Goal: Task Accomplishment & Management: Complete application form

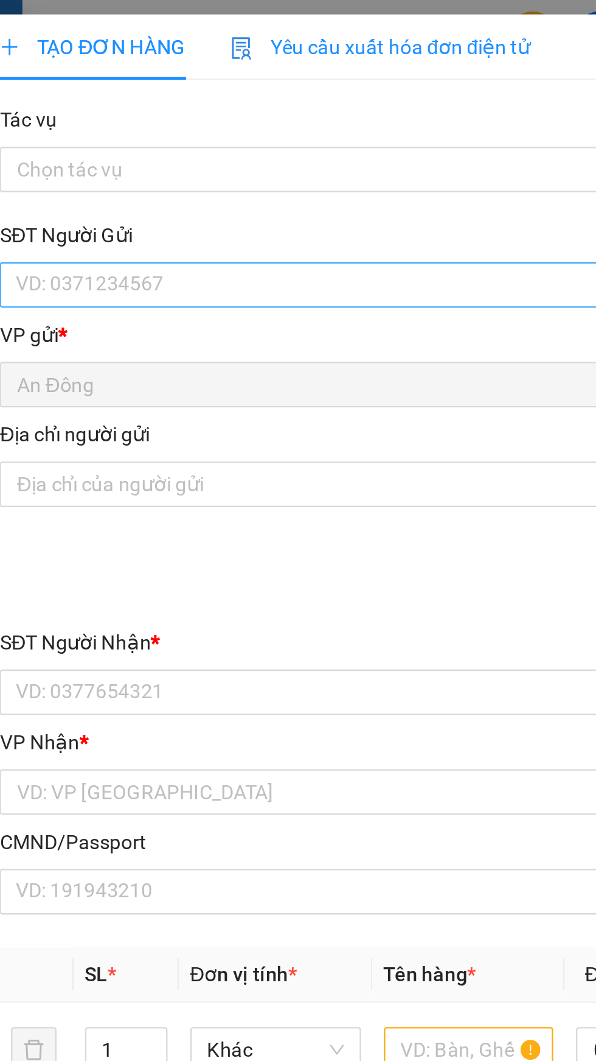
click at [141, 120] on input "SĐT Người Gửi" at bounding box center [161, 121] width 269 height 19
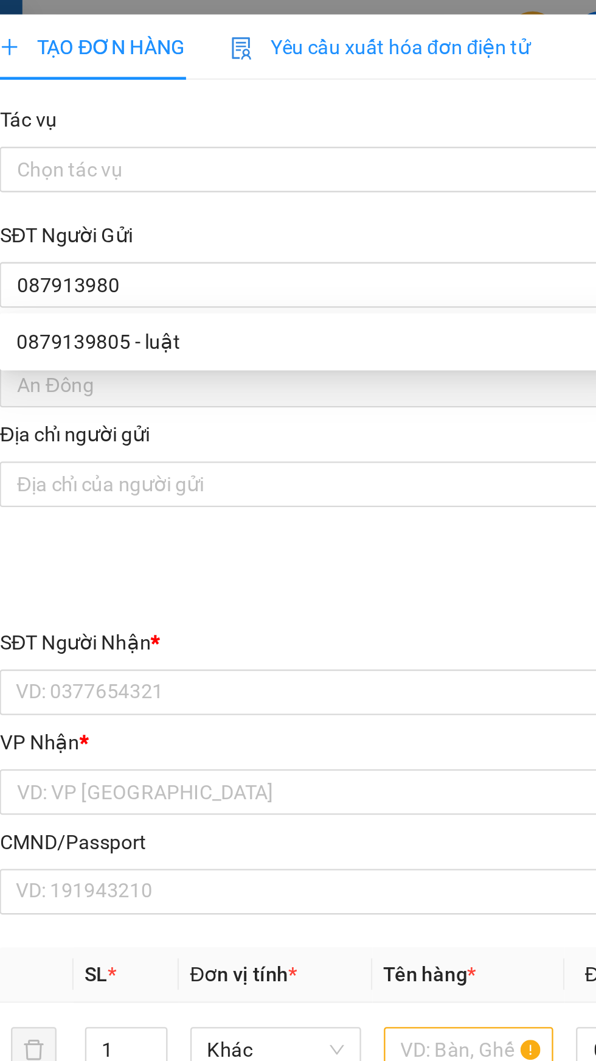
click at [179, 140] on div "0879139805 - luật" at bounding box center [161, 145] width 254 height 13
type input "0879139805"
type input "luật"
type input "0352458198"
type input "CƯỜNG"
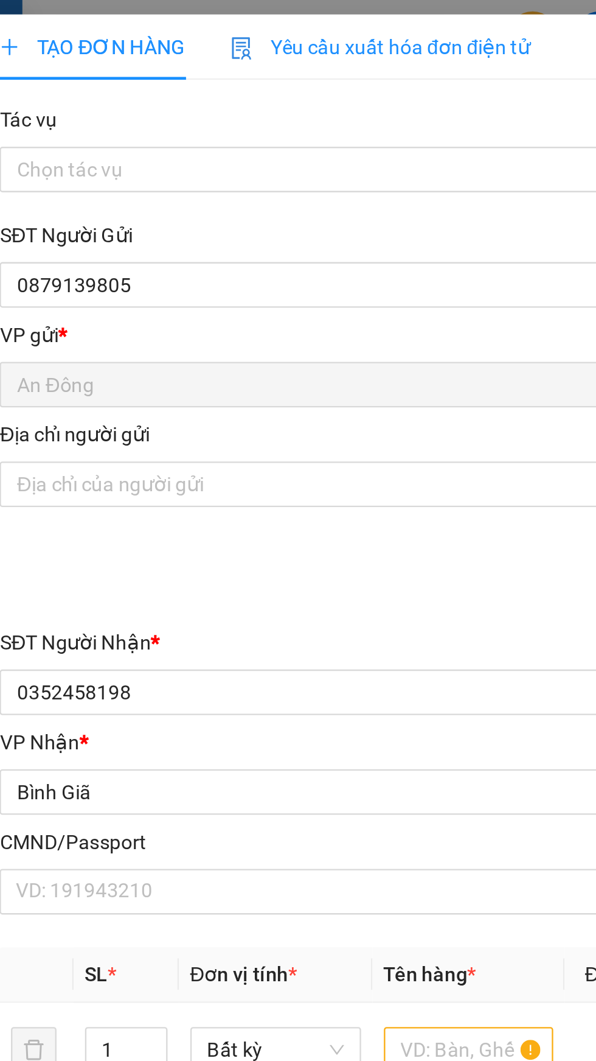
type input "0879139805"
click at [159, 144] on div "VP gửi *" at bounding box center [161, 142] width 269 height 13
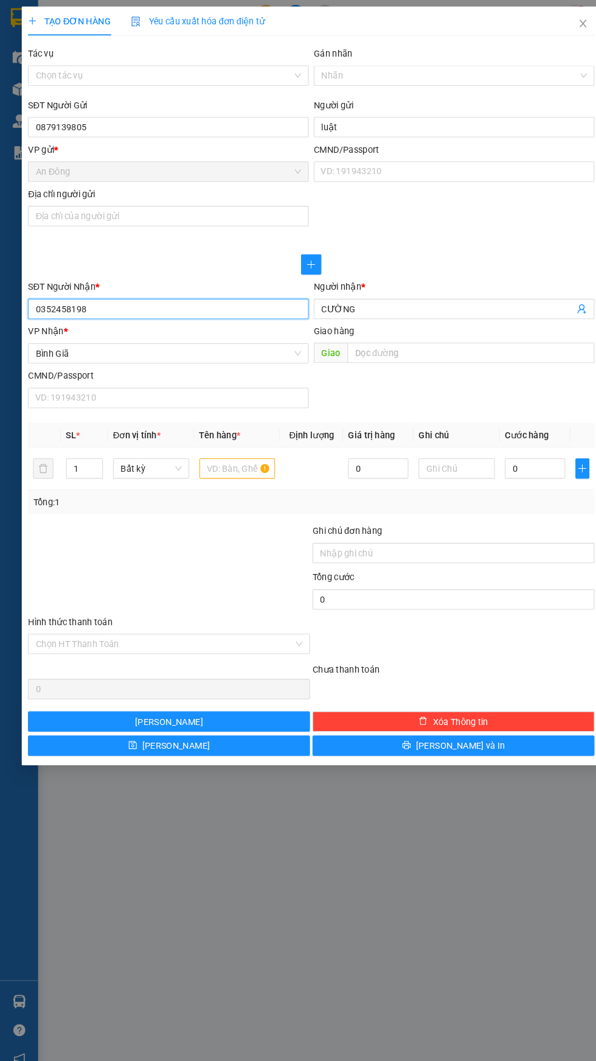
click at [217, 296] on input "0352458198" at bounding box center [161, 295] width 269 height 19
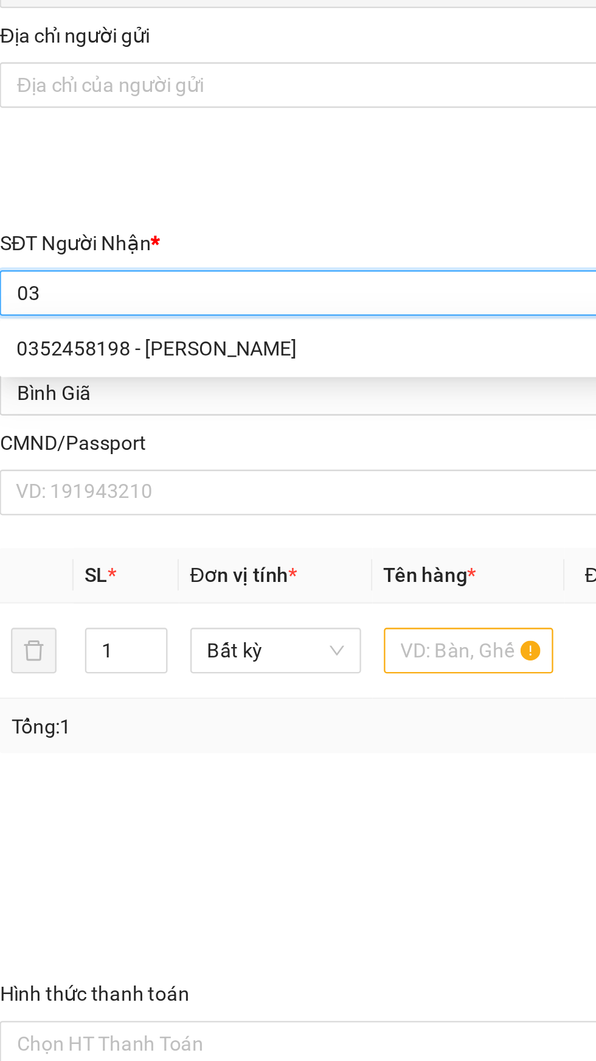
type input "0"
click at [155, 324] on div "0352458198 - [PERSON_NAME]" at bounding box center [161, 319] width 254 height 13
type input "0352458198"
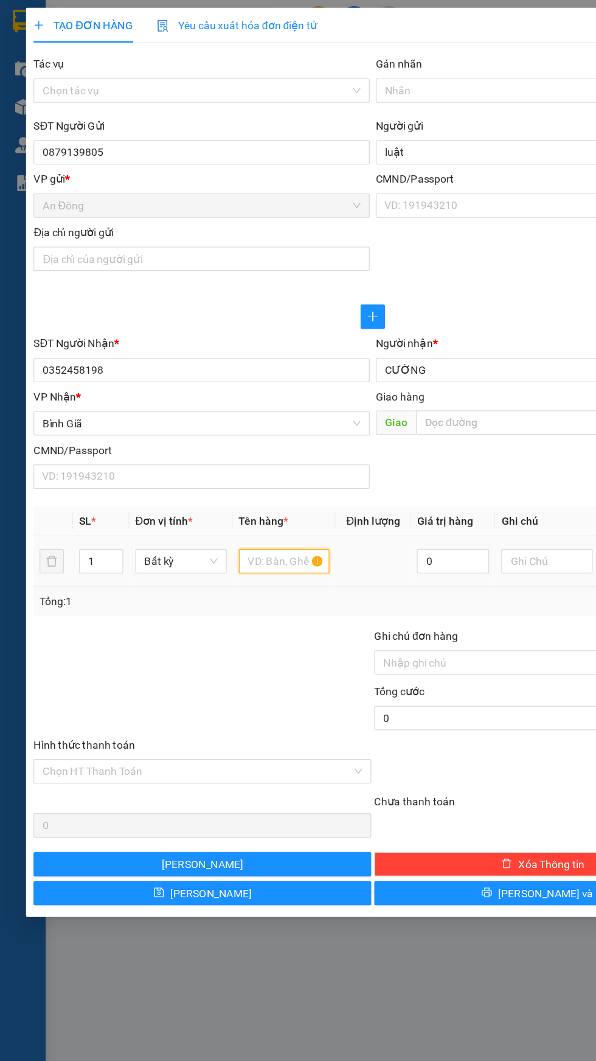
click at [215, 449] on input "text" at bounding box center [227, 448] width 73 height 19
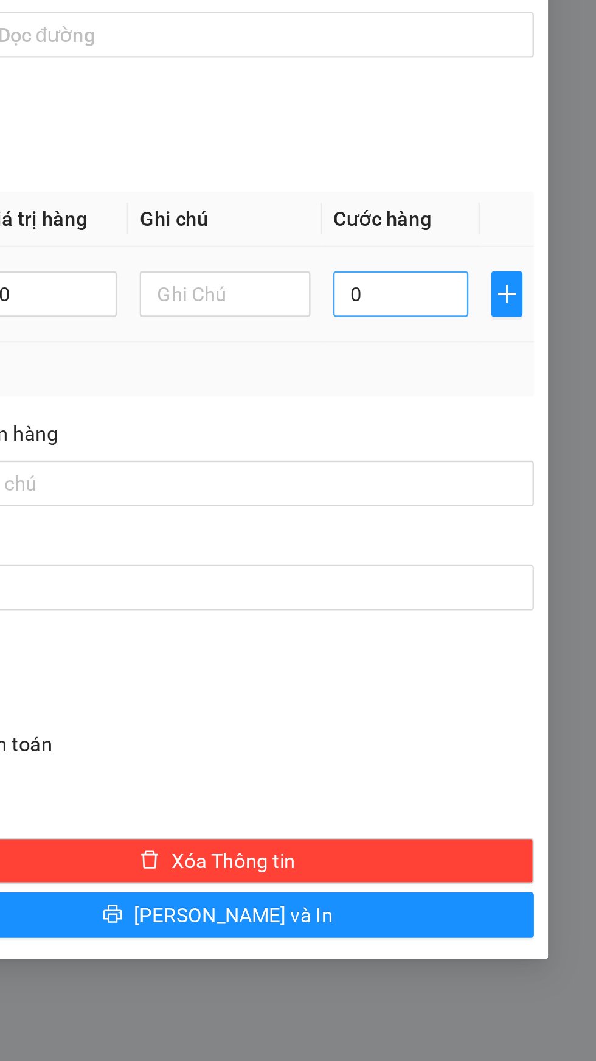
type input "Gói nilong"
click at [515, 449] on input "0" at bounding box center [513, 448] width 58 height 19
type input "3"
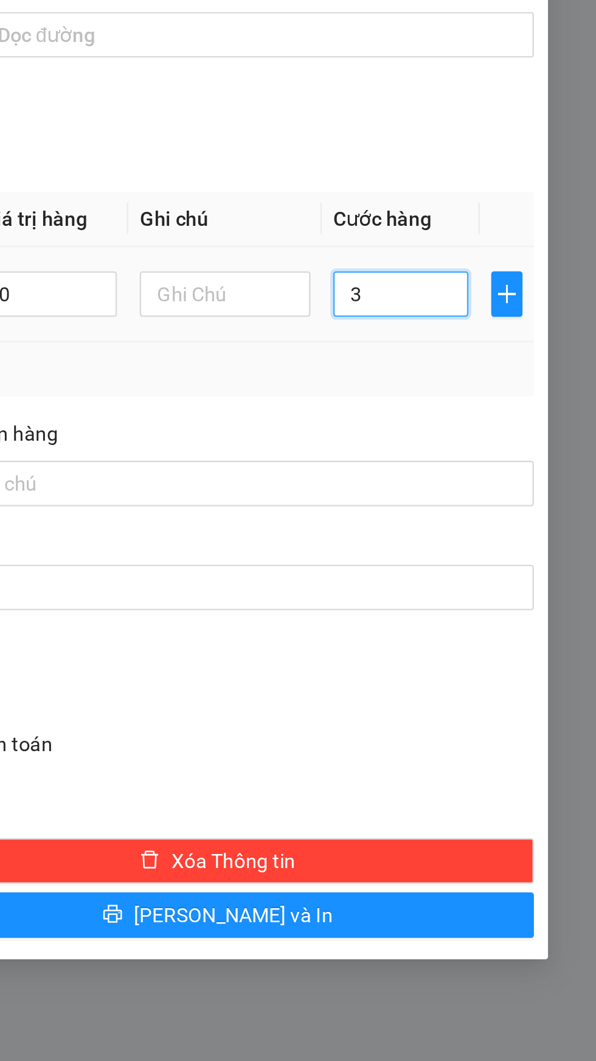
type input "30"
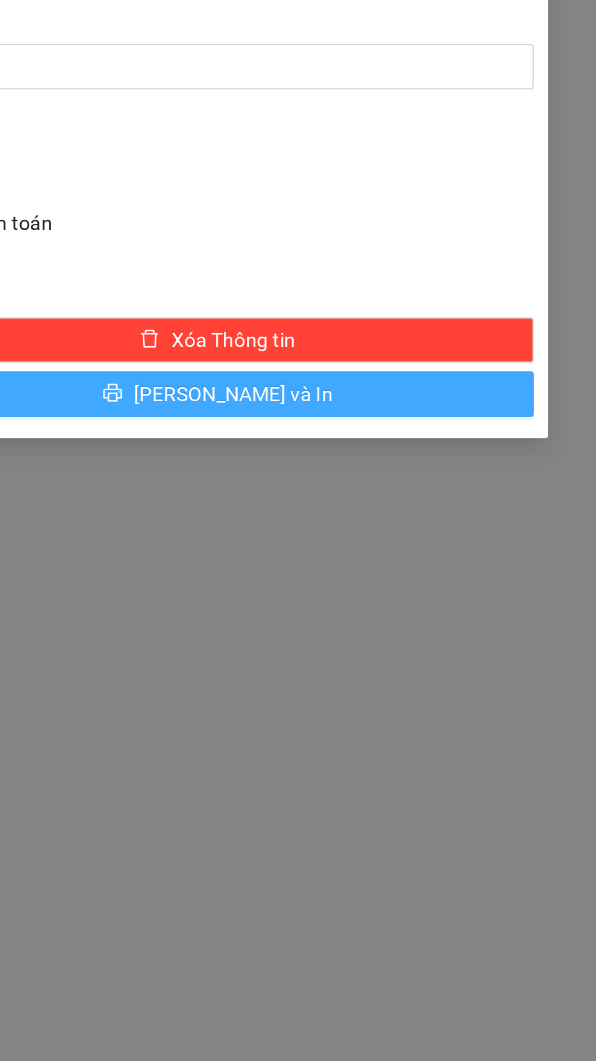
click at [503, 718] on button "[PERSON_NAME] và In" at bounding box center [434, 713] width 270 height 19
type input "30.000"
